Goal: Register for event/course

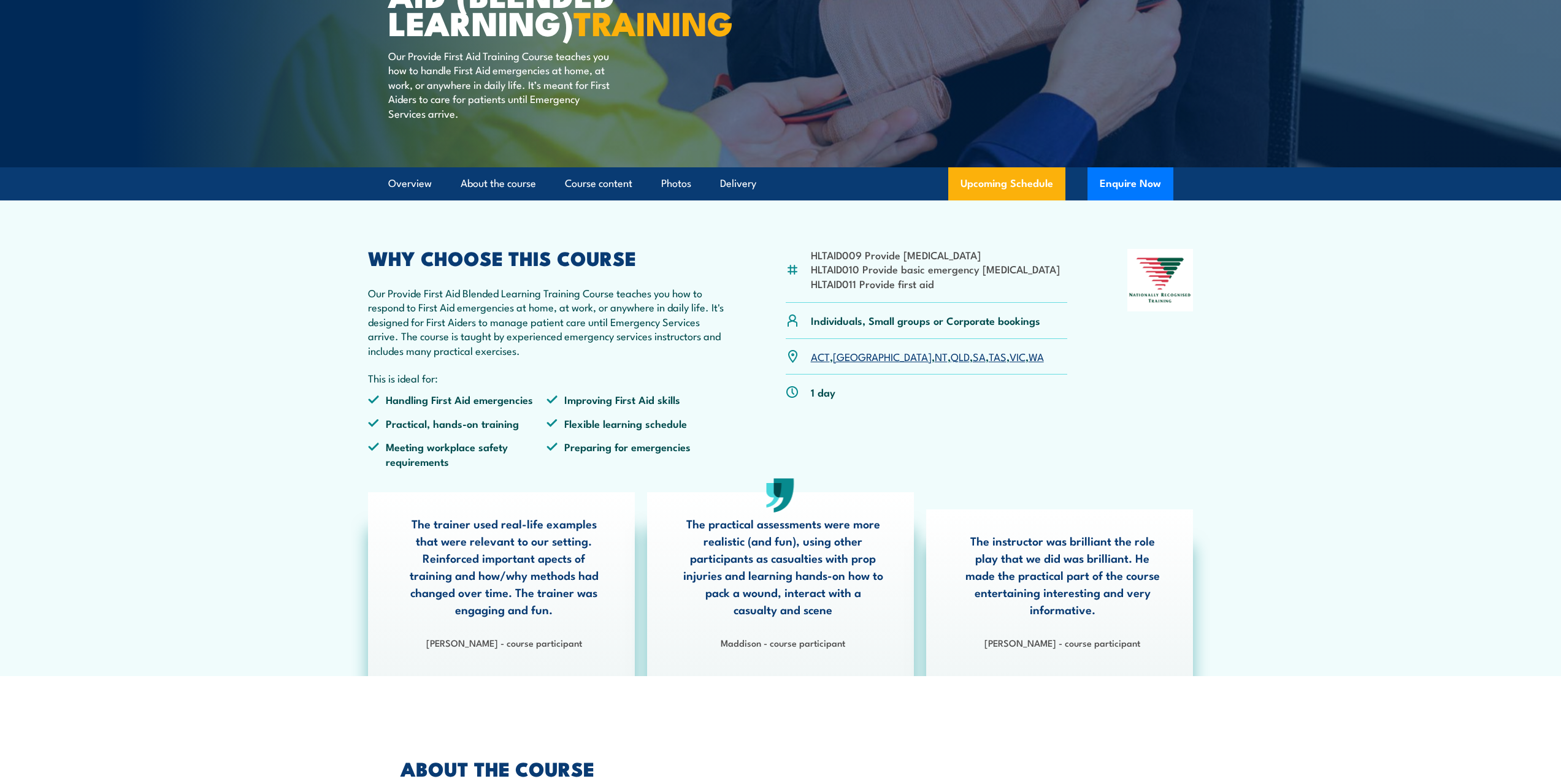
scroll to position [245, 0]
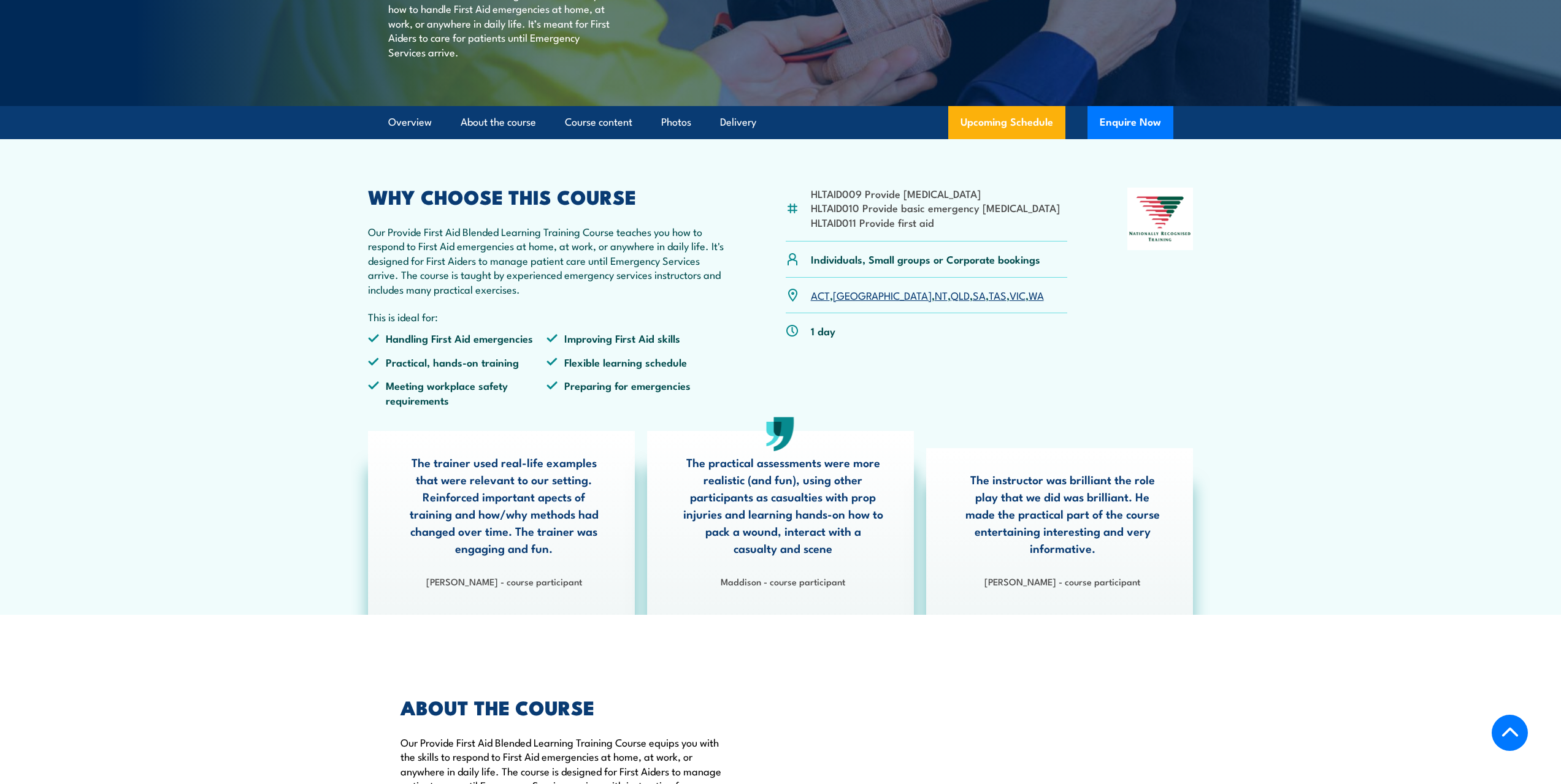
click at [973, 303] on link "SA" at bounding box center [979, 295] width 13 height 15
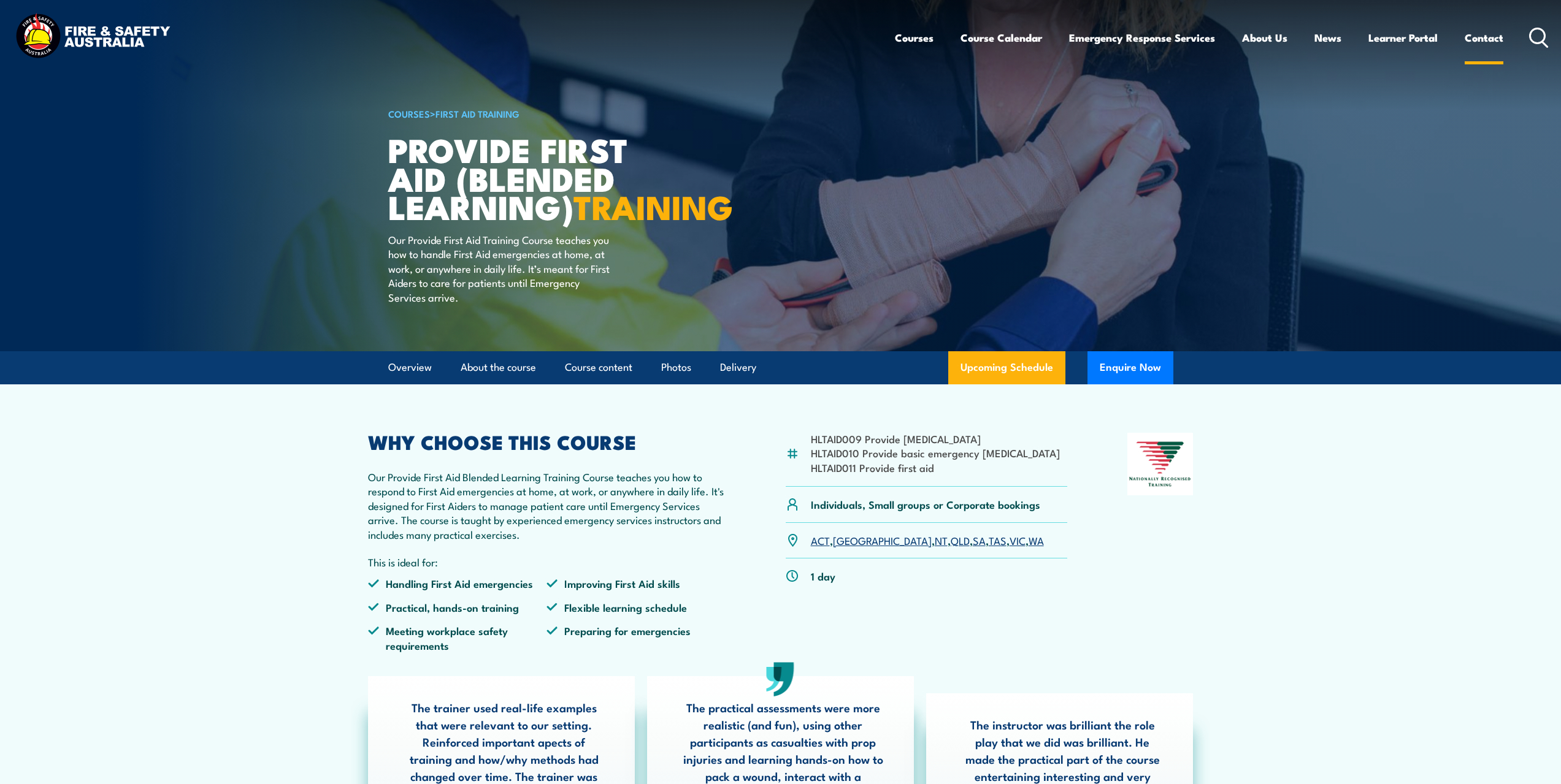
click at [1490, 39] on link "Contact" at bounding box center [1484, 37] width 39 height 32
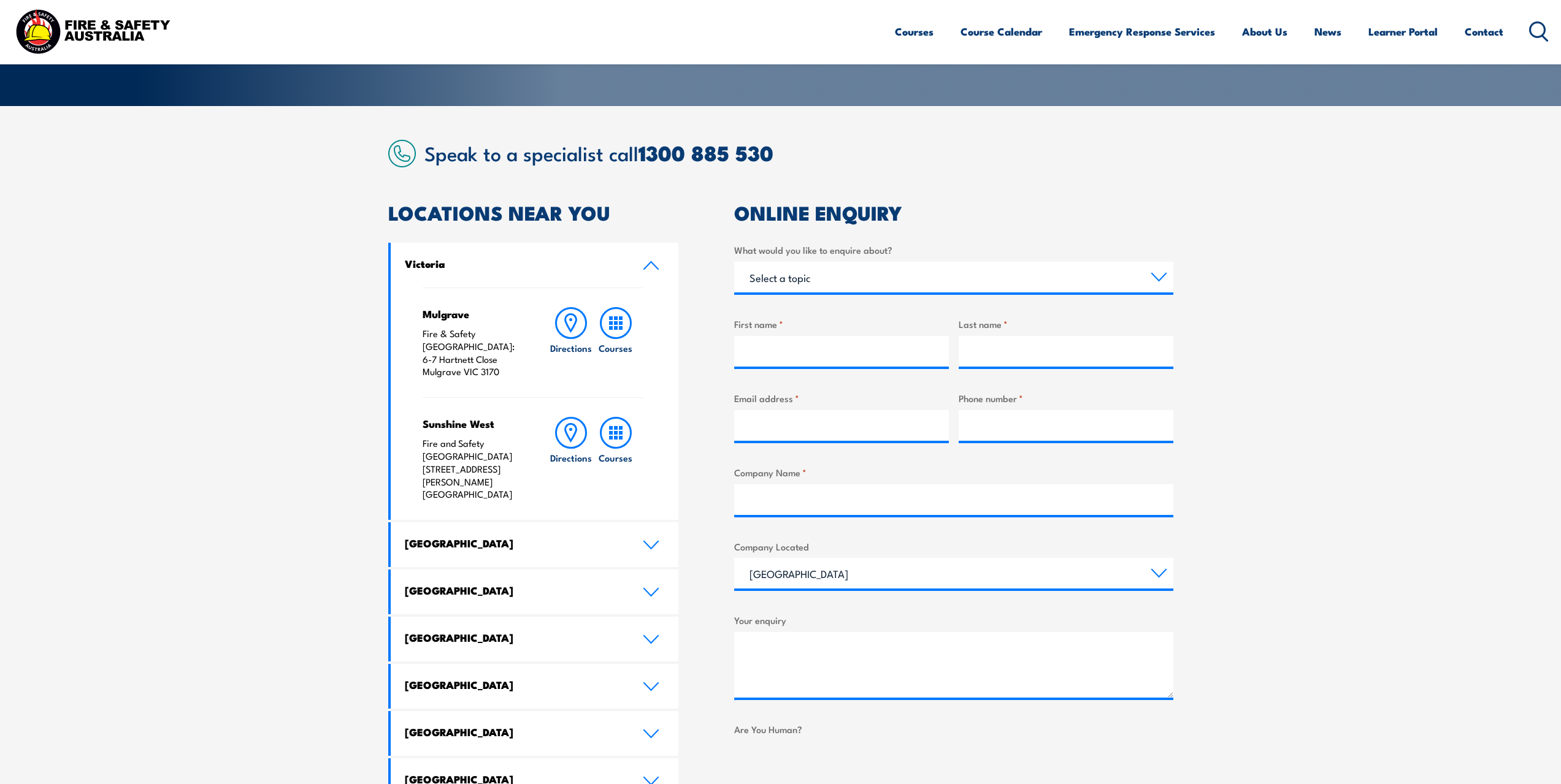
scroll to position [429, 0]
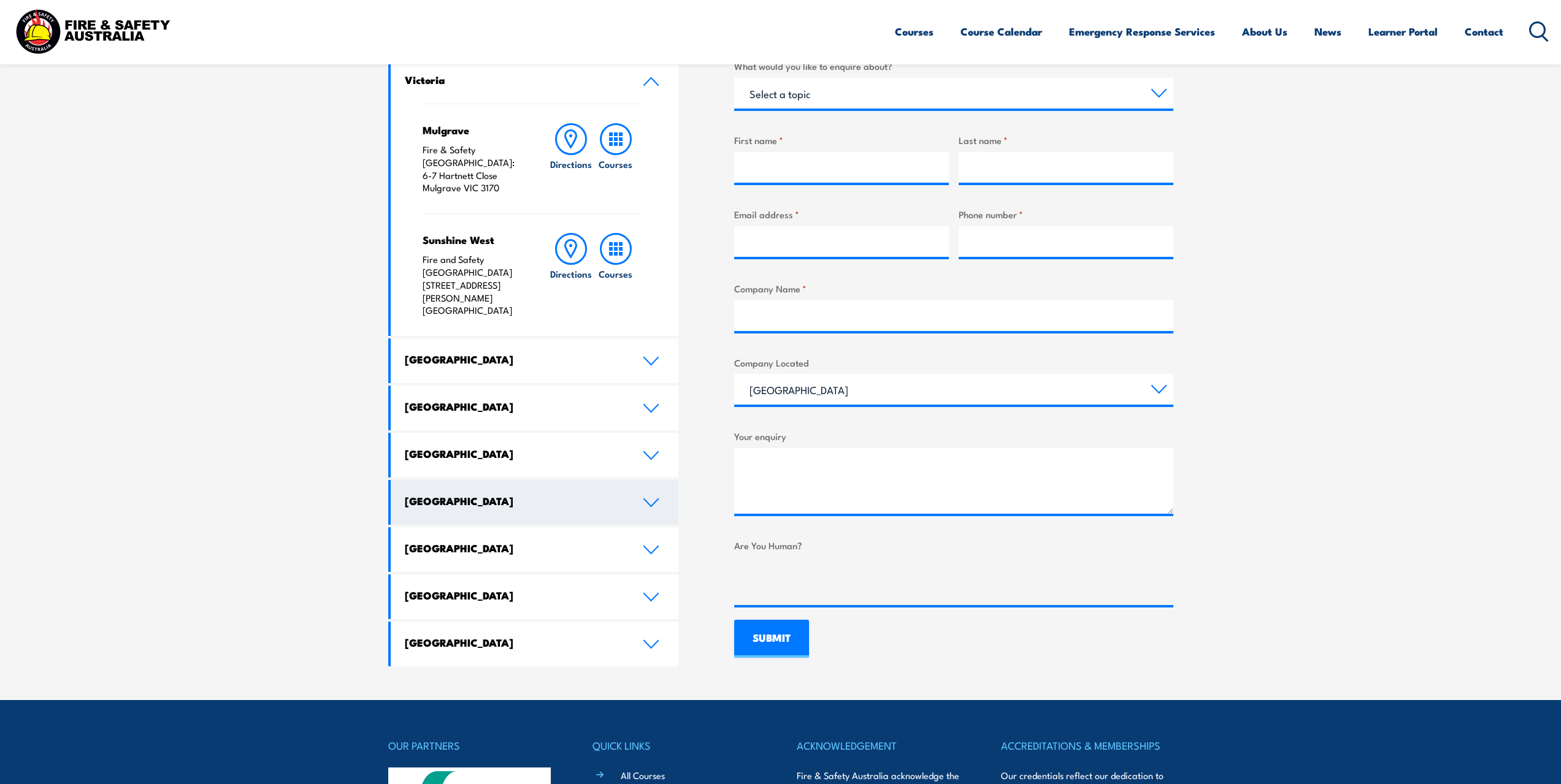
click at [633, 480] on link "[GEOGRAPHIC_DATA]" at bounding box center [535, 503] width 288 height 45
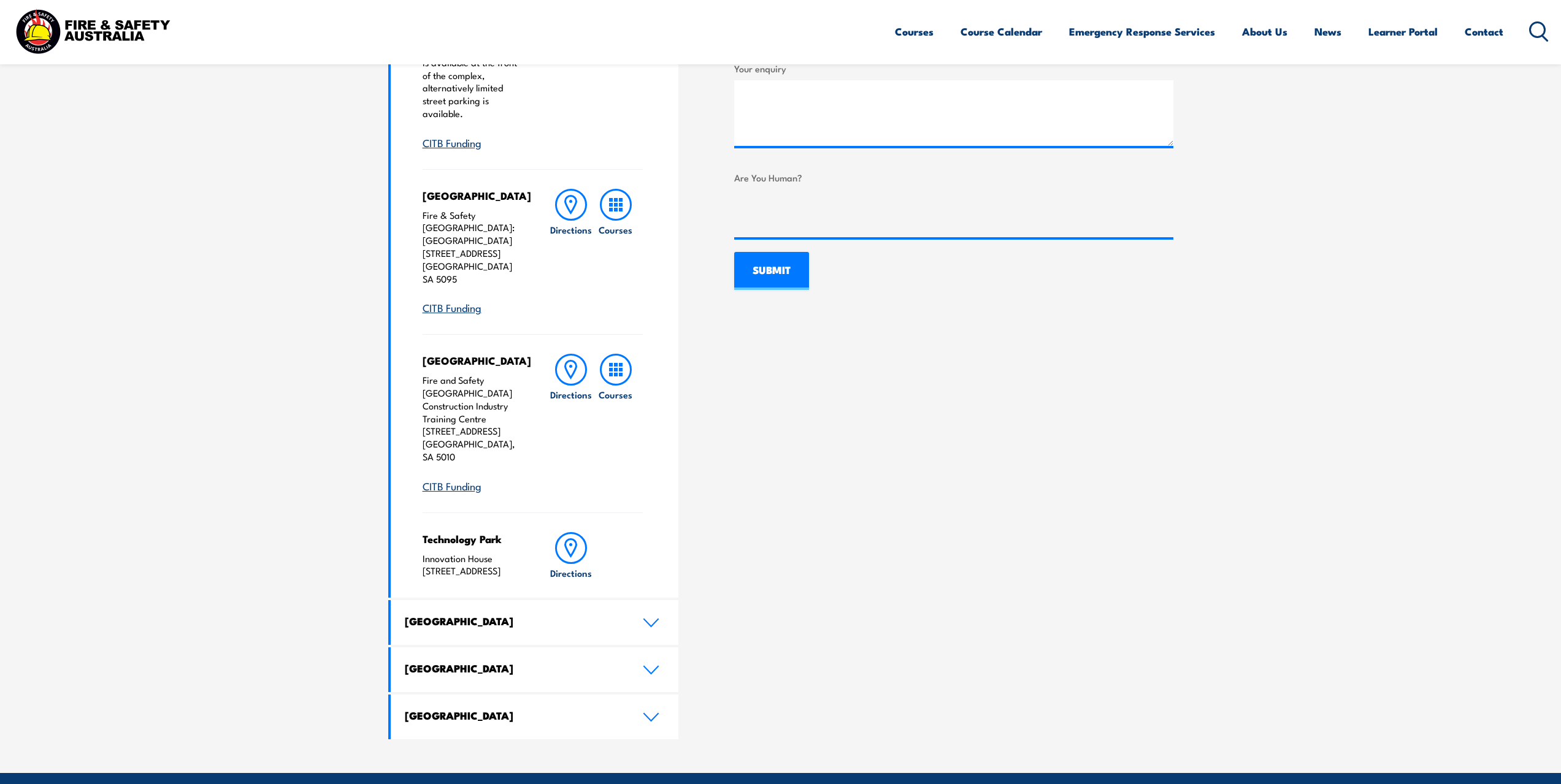
scroll to position [859, 0]
